Goal: Find specific page/section: Find specific page/section

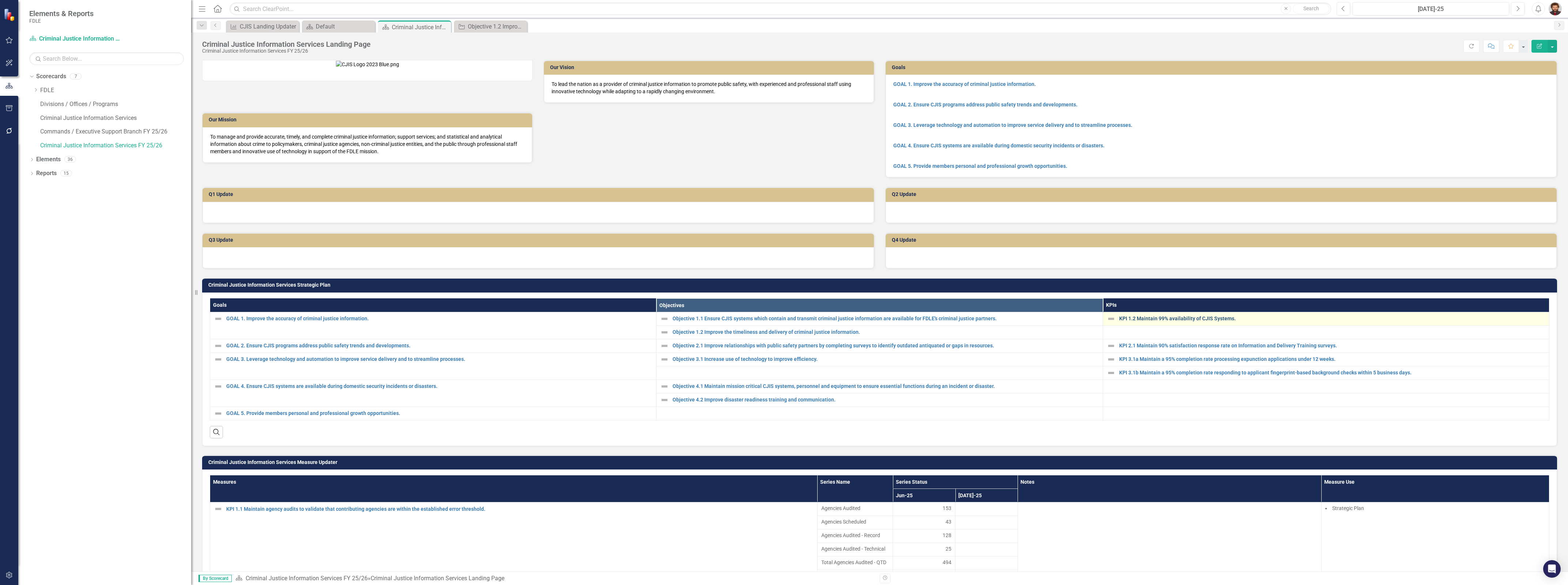
click at [1175, 321] on link "KPI 1.2 Maintain 99% availability of CJIS Systems." at bounding box center [1332, 318] width 426 height 5
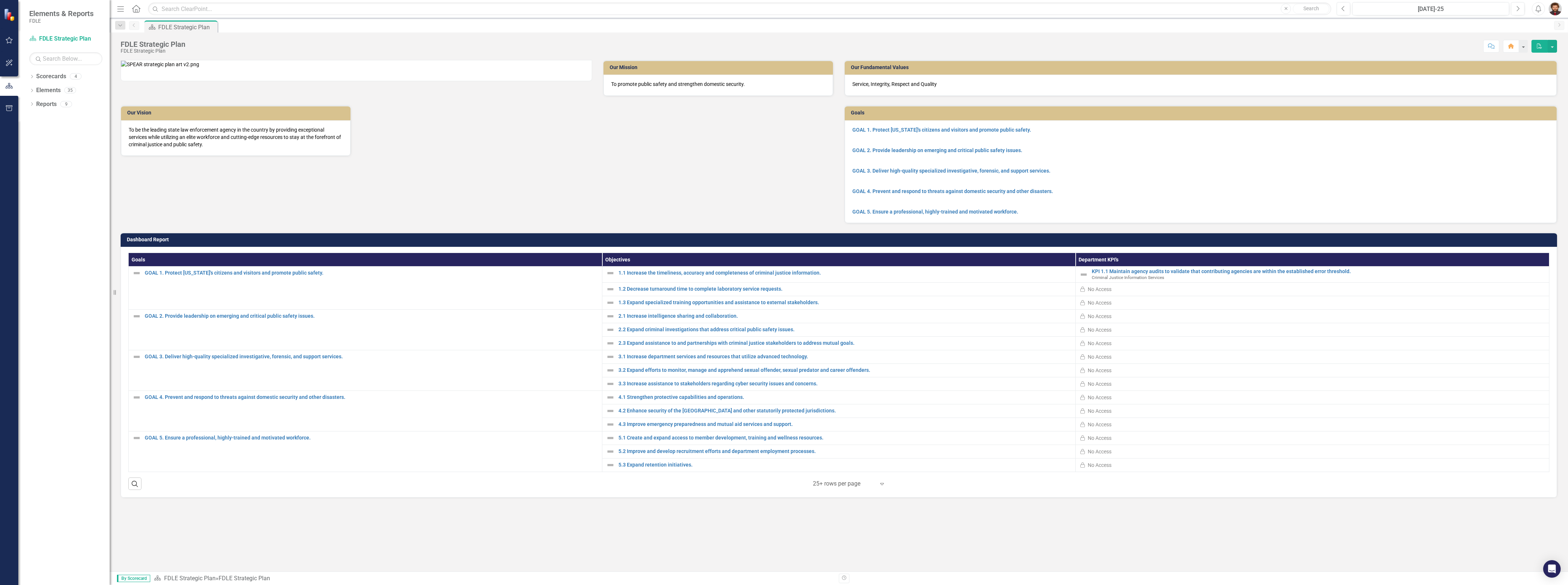
click at [28, 77] on div "Dropdown Scorecards 4 FDLE FDLE Strategic Plan Commands / Executive Support Bra…" at bounding box center [64, 328] width 91 height 514
click at [31, 77] on icon "Dropdown" at bounding box center [32, 77] width 5 height 4
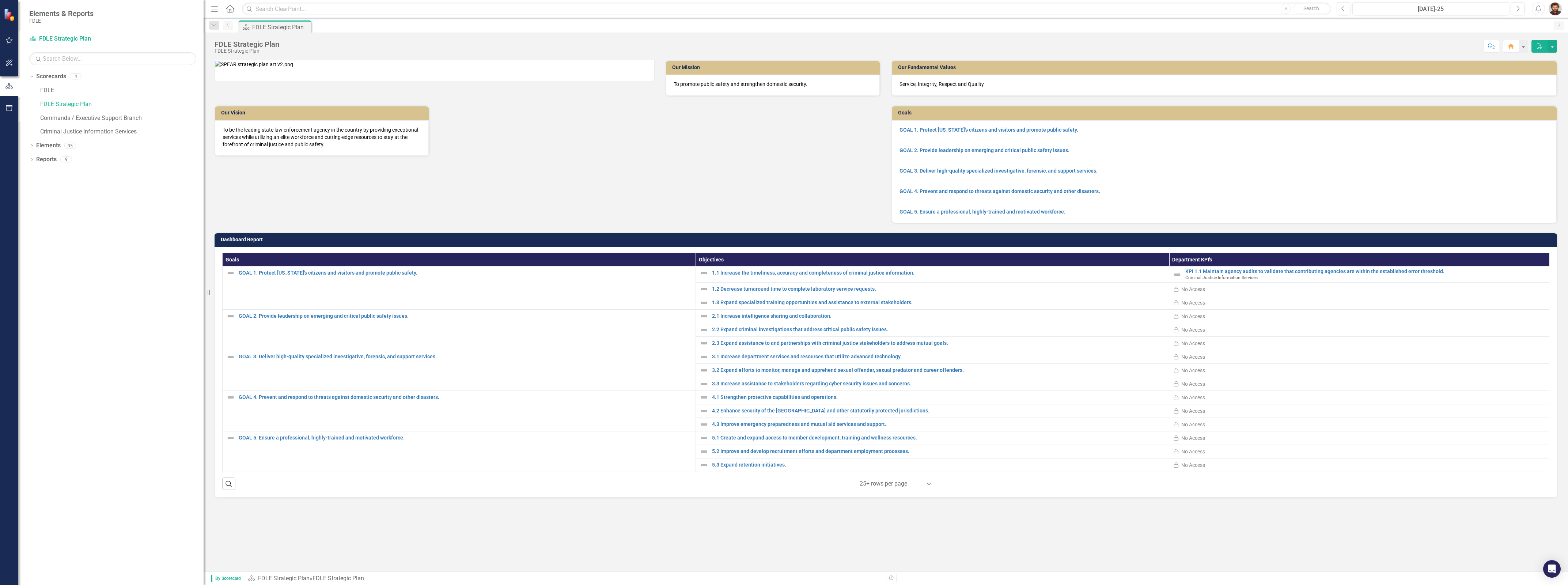
drag, startPoint x: 110, startPoint y: 131, endPoint x: 203, endPoint y: 136, distance: 93.1
click at [203, 136] on div "Resize" at bounding box center [206, 292] width 6 height 585
click at [81, 133] on link "Criminal Justice Information Services" at bounding box center [122, 132] width 163 height 9
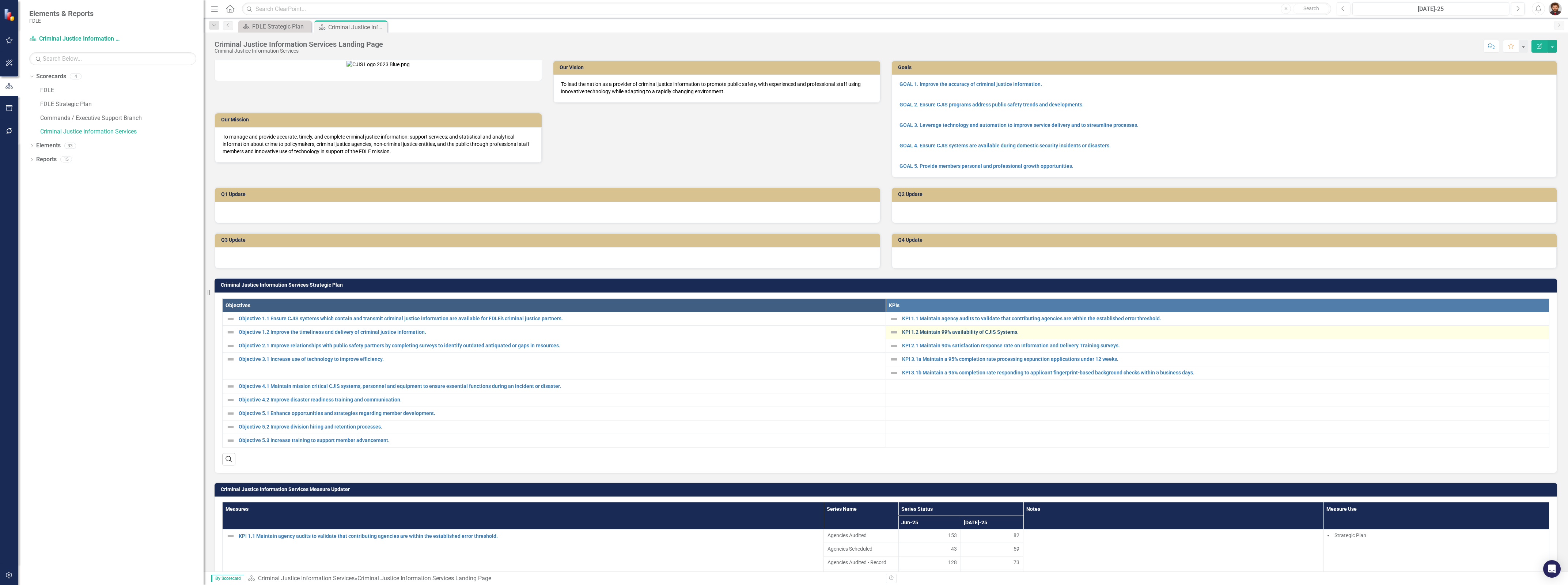
click at [989, 335] on link "KPI 1.2 Maintain 99% availability of CJIS Systems." at bounding box center [1223, 332] width 643 height 5
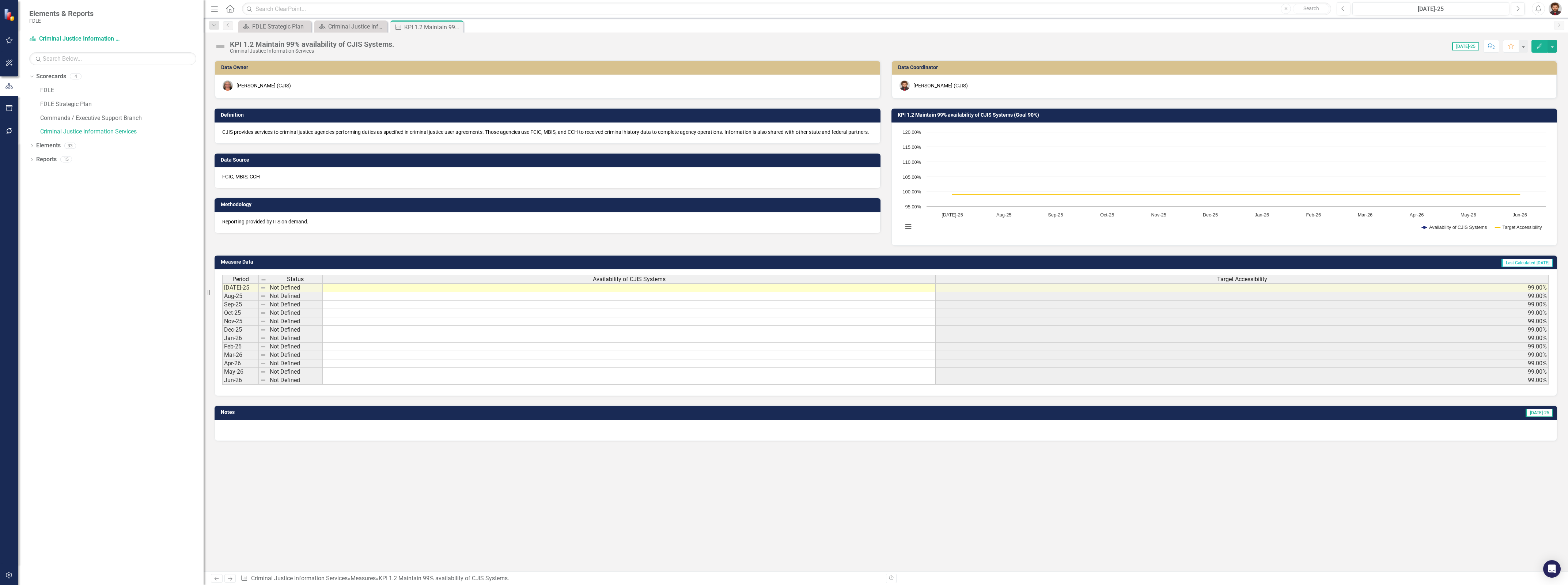
click at [319, 225] on p "Reporting provided by ITS on demand." at bounding box center [547, 222] width 651 height 7
